Goal: Communication & Community: Share content

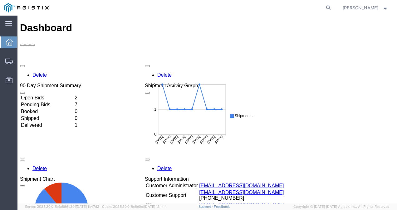
click at [55, 95] on td "Open Bids" at bounding box center [47, 98] width 53 height 6
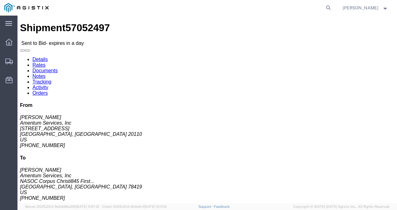
click link "Documents"
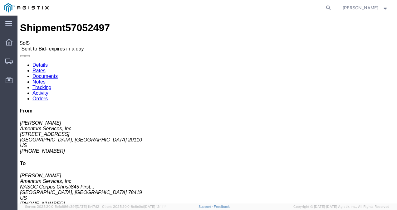
checkbox input "true"
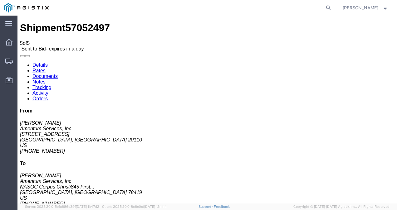
checkbox input "true"
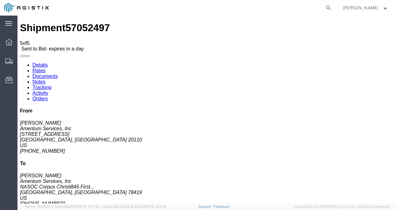
checkbox input "true"
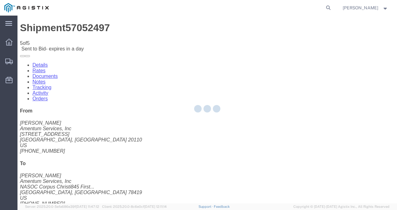
checkbox input "true"
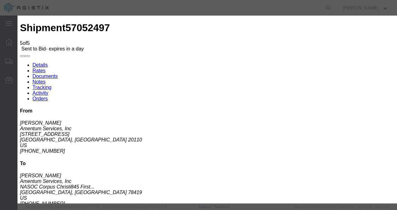
type input "[EMAIL_ADDRESS][DOMAIN_NAME]"
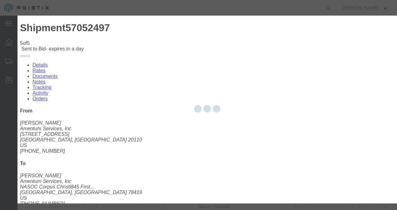
checkbox input "false"
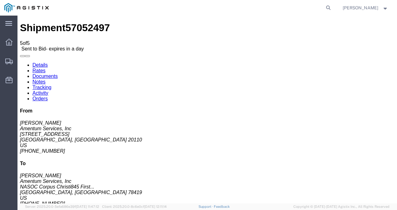
click at [36, 62] on link "Details" at bounding box center [39, 64] width 15 height 5
click div "Ship From Amentum Services, Inc ([PERSON_NAME]) [STREET_ADDRESS] 571-468-9837 e…"
